Goal: Task Accomplishment & Management: Manage account settings

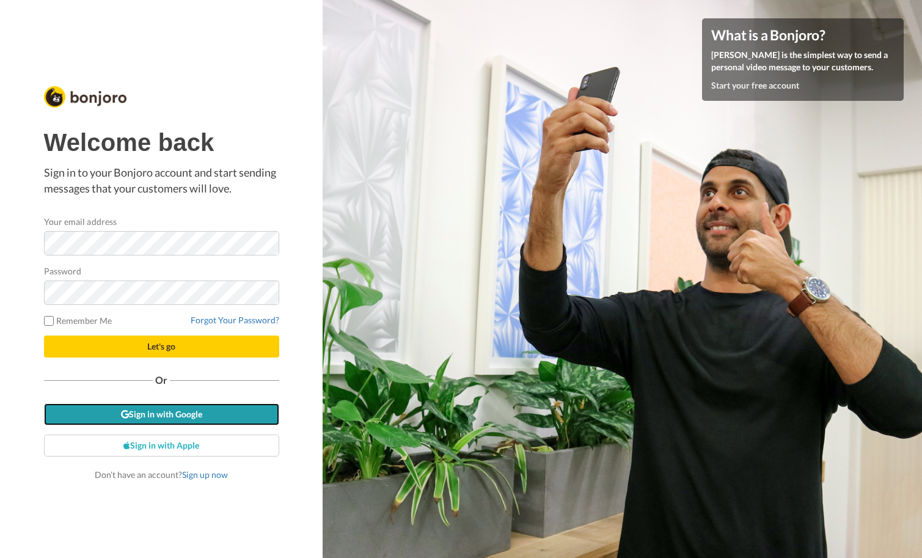
click at [157, 408] on link "Sign in with Google" at bounding box center [161, 414] width 235 height 22
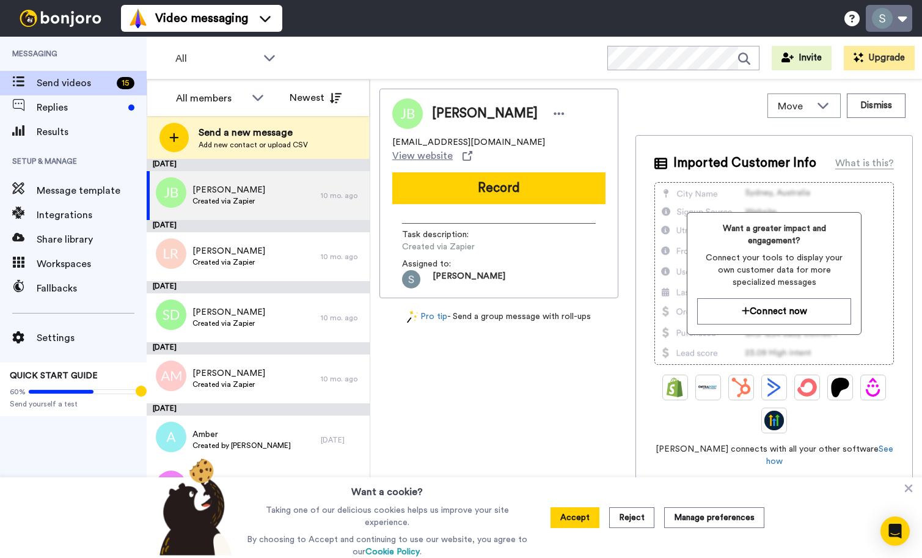
click at [907, 18] on button at bounding box center [889, 18] width 46 height 27
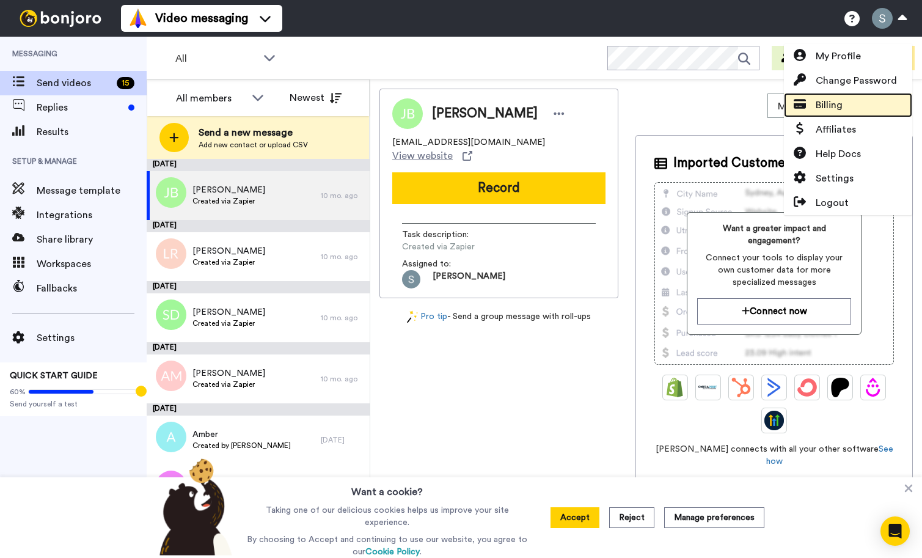
click at [844, 104] on link "Billing" at bounding box center [848, 105] width 128 height 24
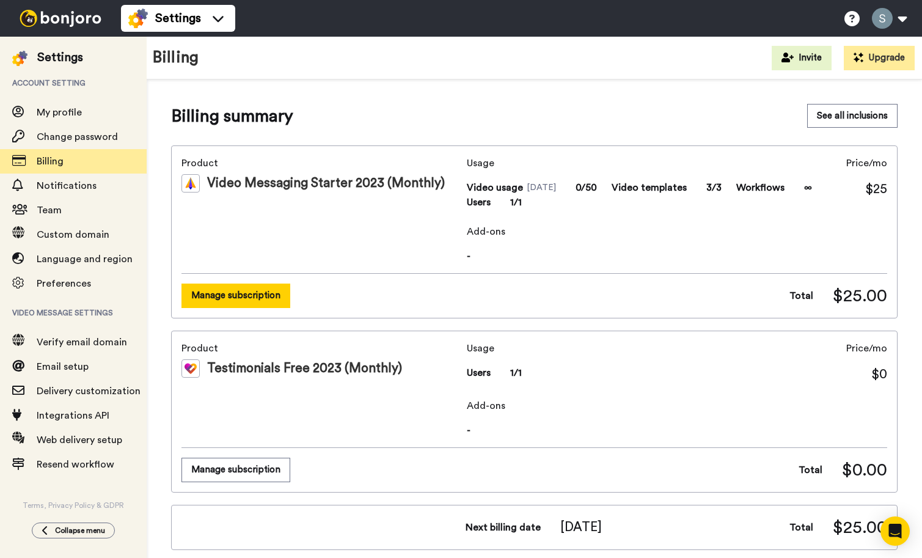
click at [268, 234] on div "Product Video Messaging Starter 2023 (Monthly)" at bounding box center [321, 210] width 280 height 108
click at [274, 287] on button "Manage subscription" at bounding box center [235, 296] width 109 height 24
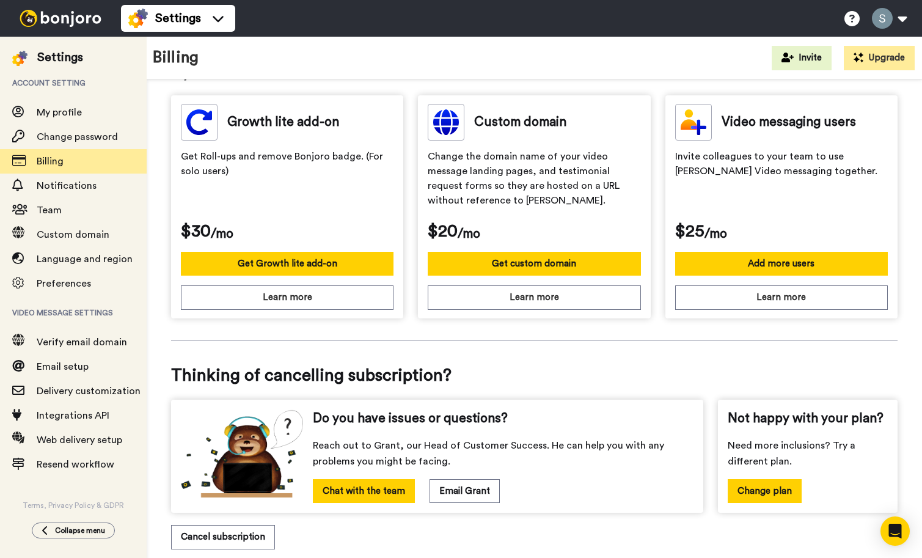
scroll to position [388, 0]
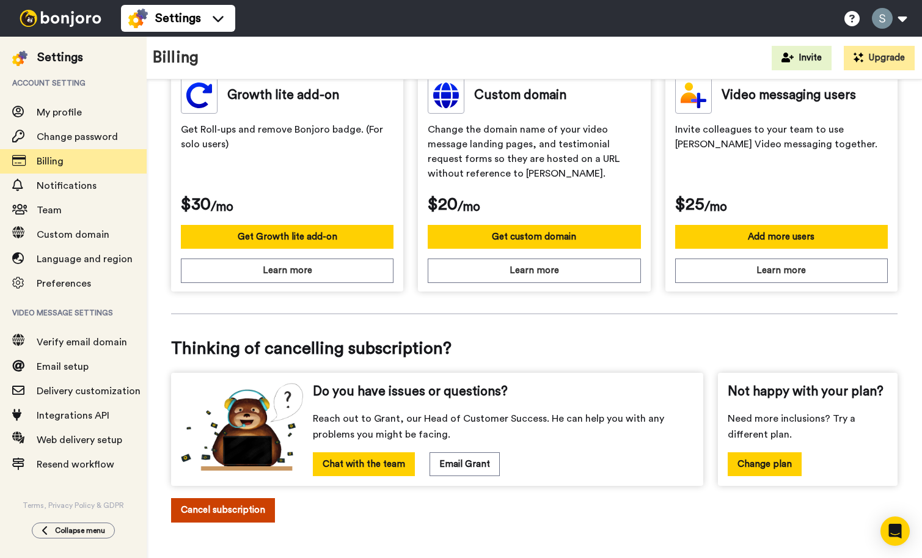
click at [245, 508] on button "Cancel subscription" at bounding box center [223, 510] width 104 height 24
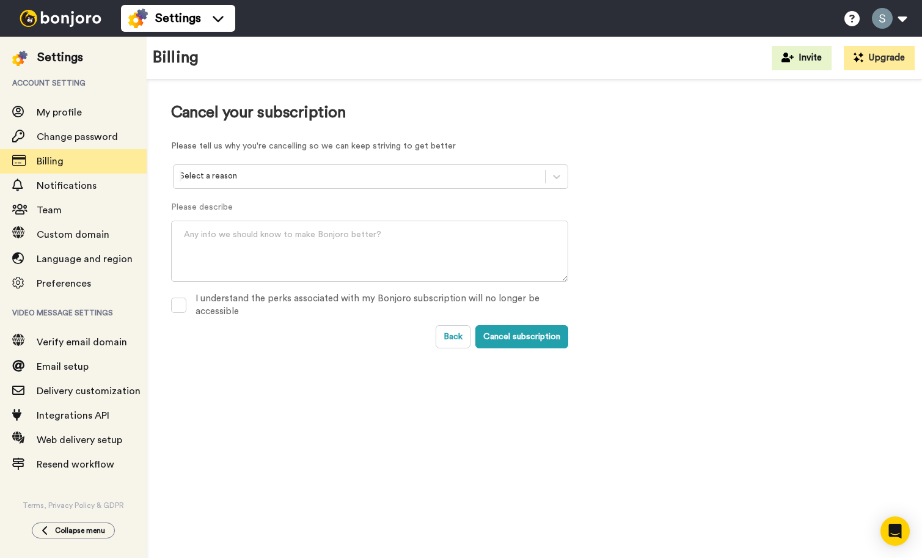
click at [489, 178] on div at bounding box center [359, 176] width 359 height 14
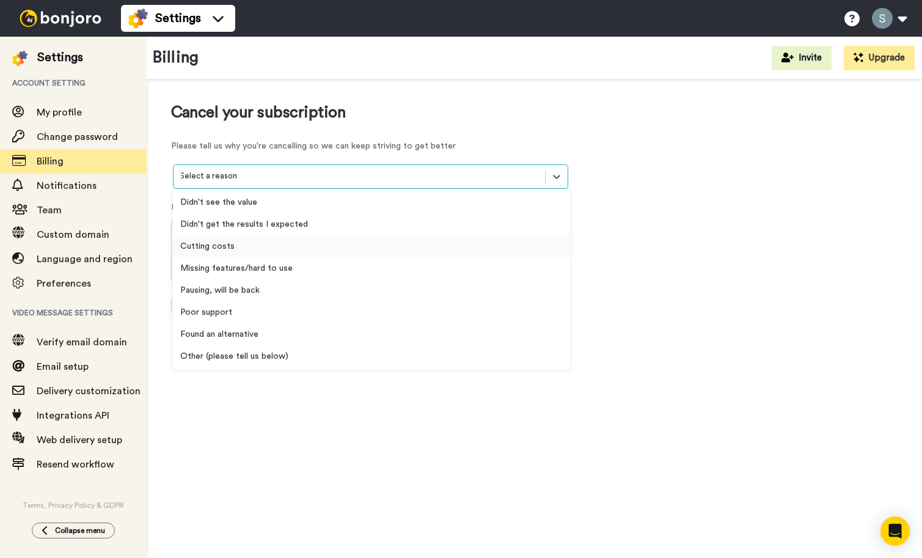
click at [252, 243] on div "Cutting costs" at bounding box center [371, 246] width 397 height 22
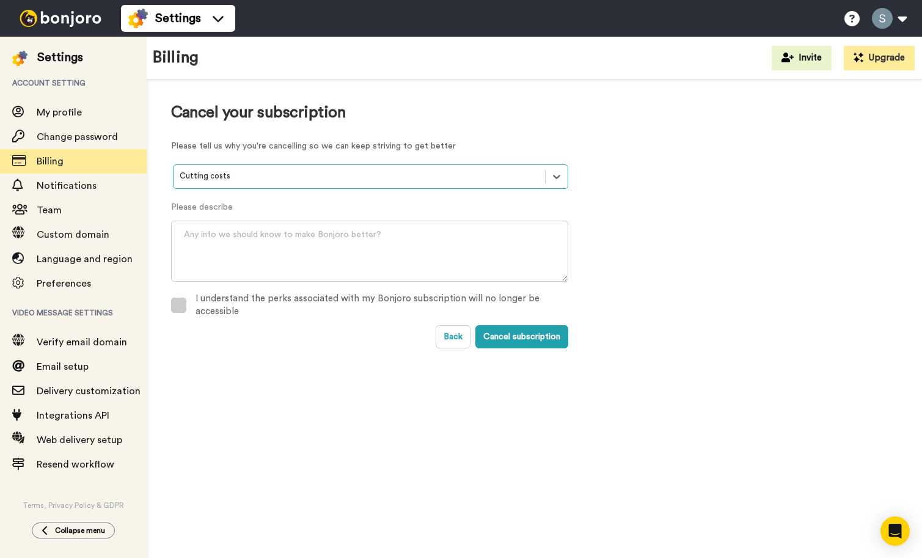
click at [181, 307] on span at bounding box center [178, 305] width 15 height 15
click at [536, 337] on button "Cancel subscription" at bounding box center [521, 336] width 93 height 23
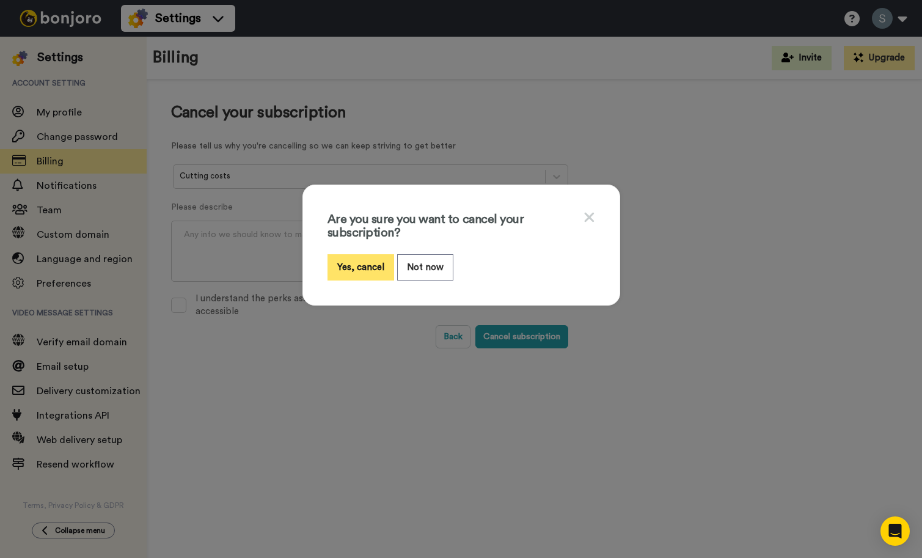
click at [351, 261] on button "Yes, cancel" at bounding box center [361, 267] width 67 height 26
